Goal: Task Accomplishment & Management: Use online tool/utility

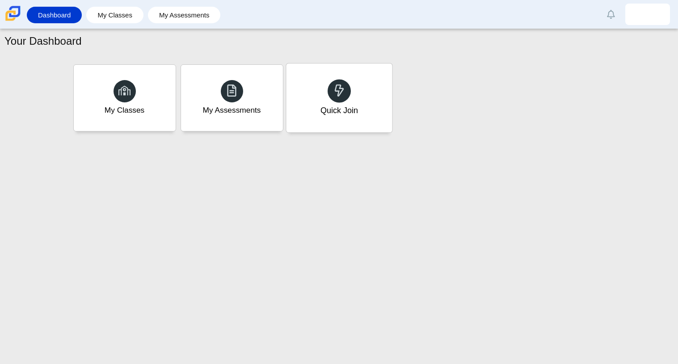
click at [339, 109] on div "Quick Join" at bounding box center [339, 111] width 38 height 12
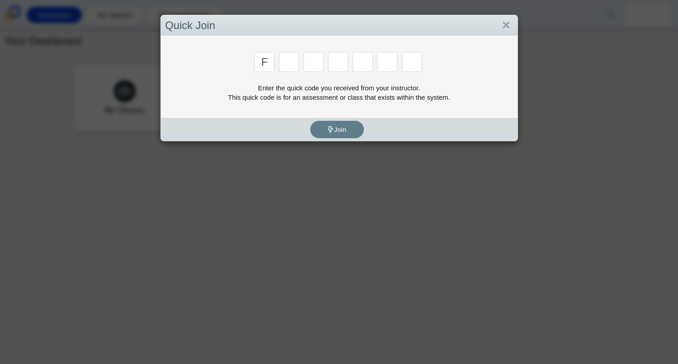
type input "f"
type input "7"
type input "m"
type input "c"
type input "h"
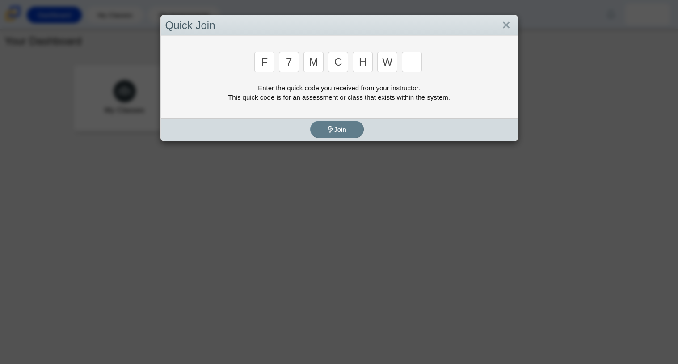
type input "w"
type input "k"
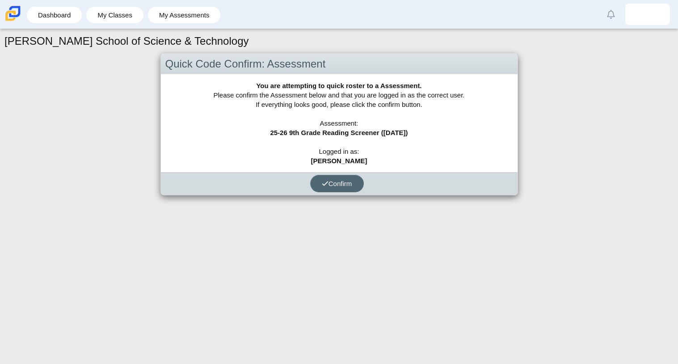
click at [334, 186] on span "Confirm" at bounding box center [337, 184] width 30 height 8
